Goal: Transaction & Acquisition: Book appointment/travel/reservation

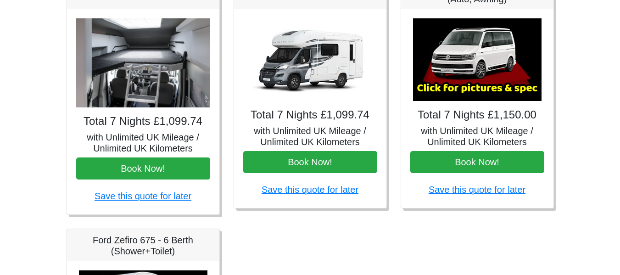
scroll to position [418, 0]
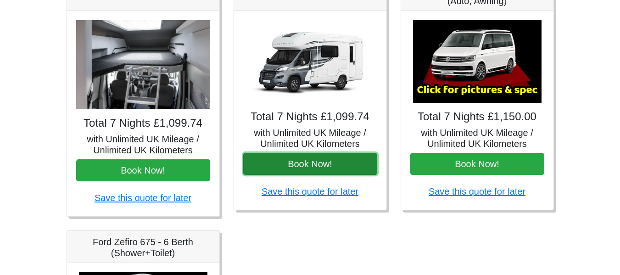
click at [292, 164] on button "Book Now!" at bounding box center [310, 164] width 134 height 22
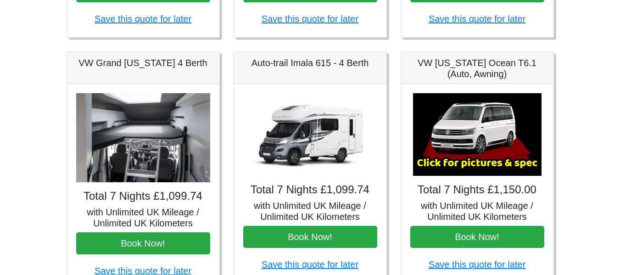
scroll to position [360, 0]
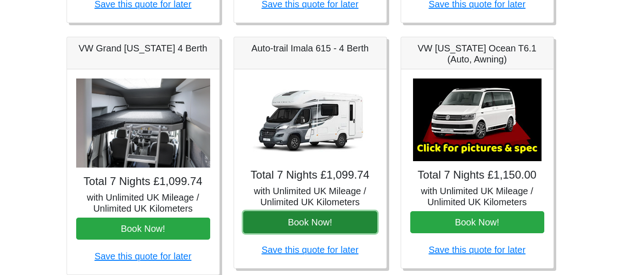
click at [320, 224] on button "Book Now!" at bounding box center [310, 222] width 134 height 22
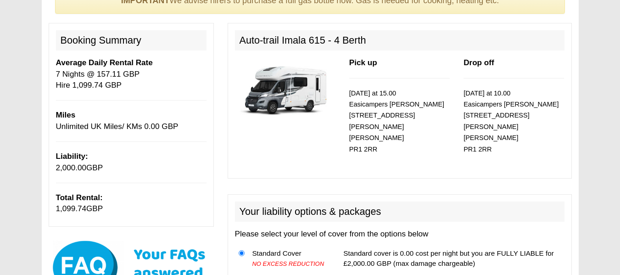
scroll to position [75, 0]
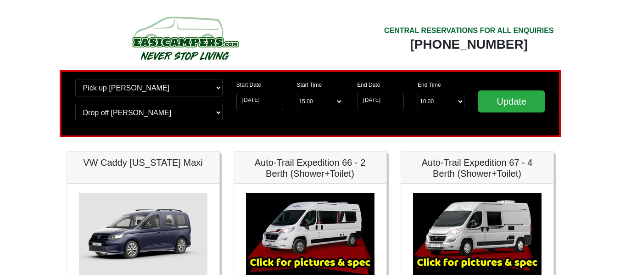
scroll to position [360, 0]
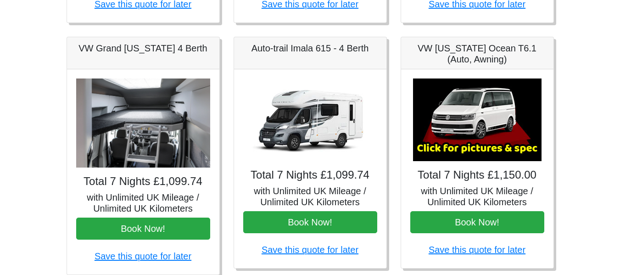
click at [321, 120] on img at bounding box center [310, 120] width 129 height 83
click at [345, 248] on link "Save this quote for later" at bounding box center [310, 250] width 97 height 10
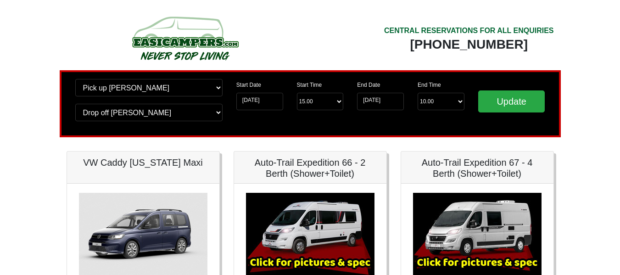
scroll to position [360, 0]
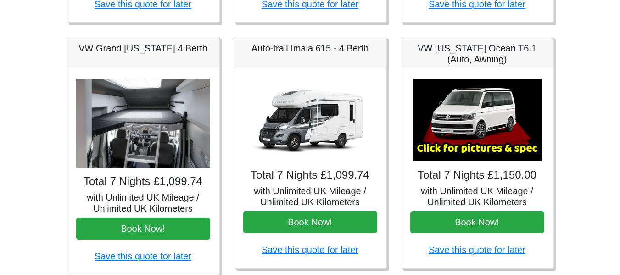
click at [307, 130] on img at bounding box center [310, 120] width 129 height 83
click at [282, 50] on h5 "Auto-trail Imala 615 - 4 Berth" at bounding box center [310, 48] width 134 height 11
click at [340, 182] on h4 "Total 7 Nights £1,099.74" at bounding box center [310, 175] width 134 height 13
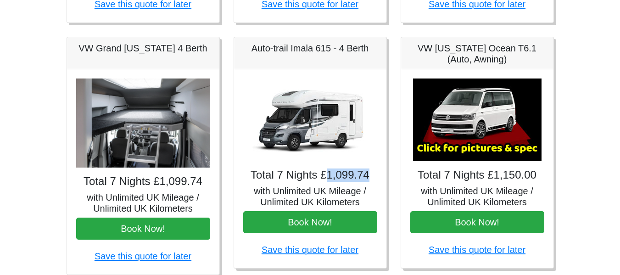
click at [340, 182] on h4 "Total 7 Nights £1,099.74" at bounding box center [310, 175] width 134 height 13
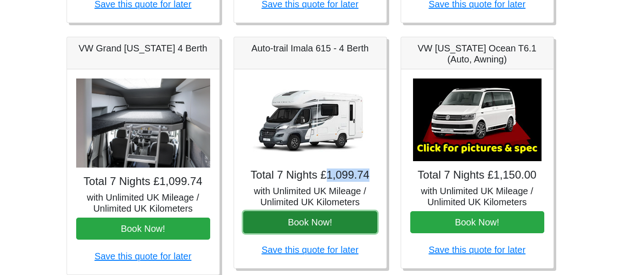
click at [340, 219] on button "Book Now!" at bounding box center [310, 222] width 134 height 22
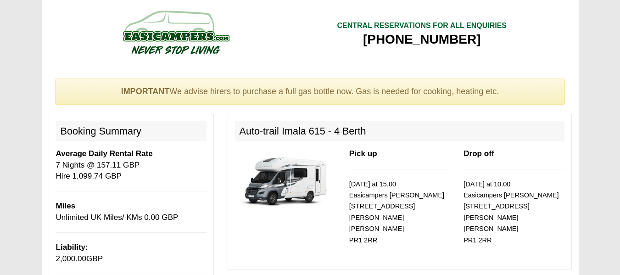
click at [301, 193] on img at bounding box center [285, 180] width 101 height 65
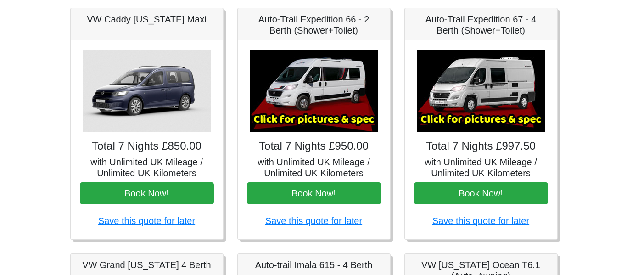
scroll to position [121, 0]
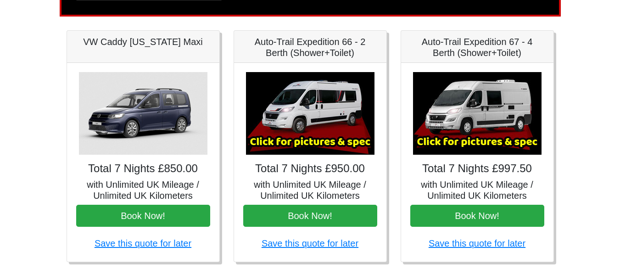
click at [479, 103] on img at bounding box center [477, 113] width 129 height 83
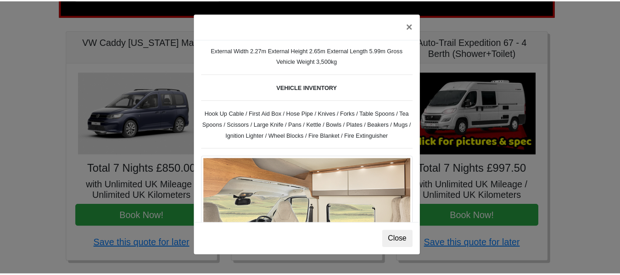
scroll to position [282, 0]
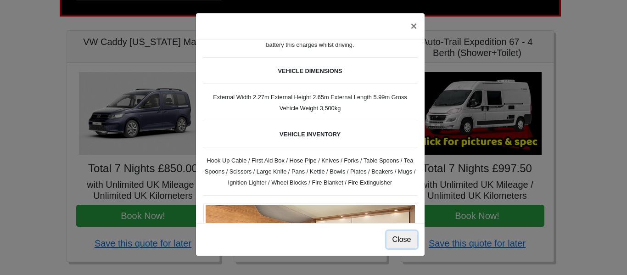
click at [400, 243] on button "Close" at bounding box center [402, 239] width 31 height 17
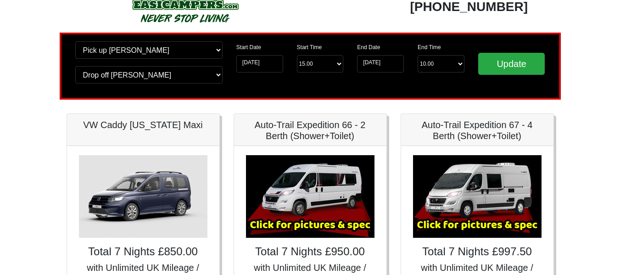
scroll to position [0, 0]
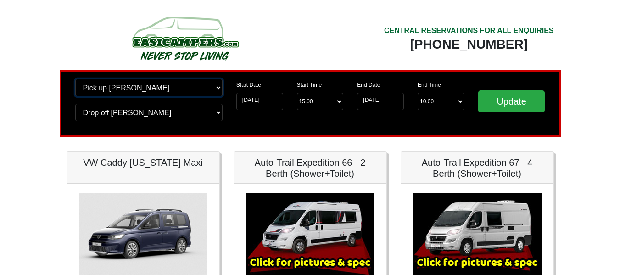
click at [190, 87] on select "Change pick up location? Pick up Preston Birmingham Airport Blackburn Lancashir…" at bounding box center [148, 87] width 147 height 17
select select "MAN"
click at [75, 79] on select "Change pick up location? Pick up Preston Birmingham Airport Blackburn Lancashir…" at bounding box center [148, 87] width 147 height 17
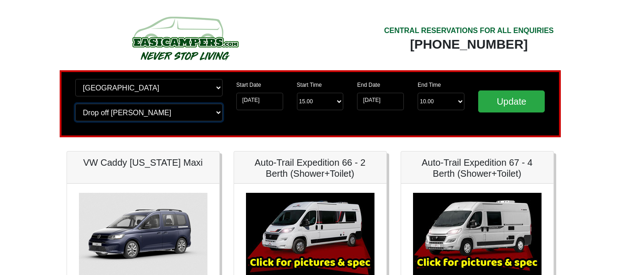
click at [157, 114] on select "Change drop off location? Drop off Preston Birmingham Airport Blackburn Lancash…" at bounding box center [148, 112] width 147 height 17
select select "MAN"
click at [75, 104] on select "Change drop off location? Drop off Preston Birmingham Airport Blackburn Lancash…" at bounding box center [148, 112] width 147 height 17
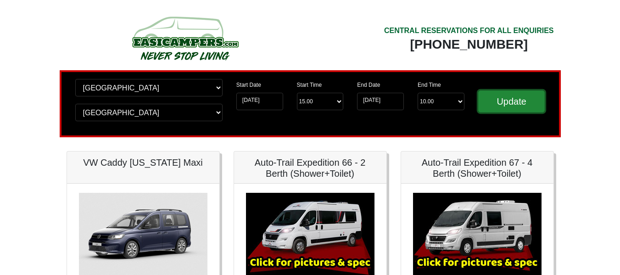
click at [500, 101] on input "Update" at bounding box center [512, 101] width 67 height 22
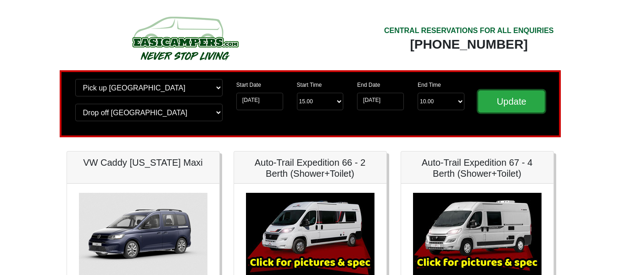
click at [500, 101] on input "Update" at bounding box center [512, 101] width 67 height 22
